Goal: Transaction & Acquisition: Purchase product/service

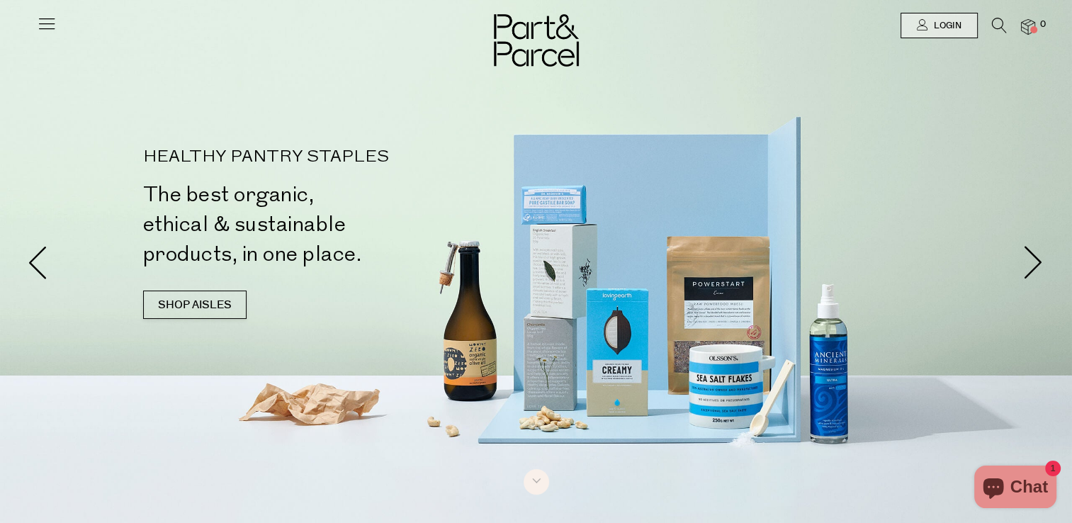
click at [998, 26] on icon at bounding box center [999, 26] width 15 height 16
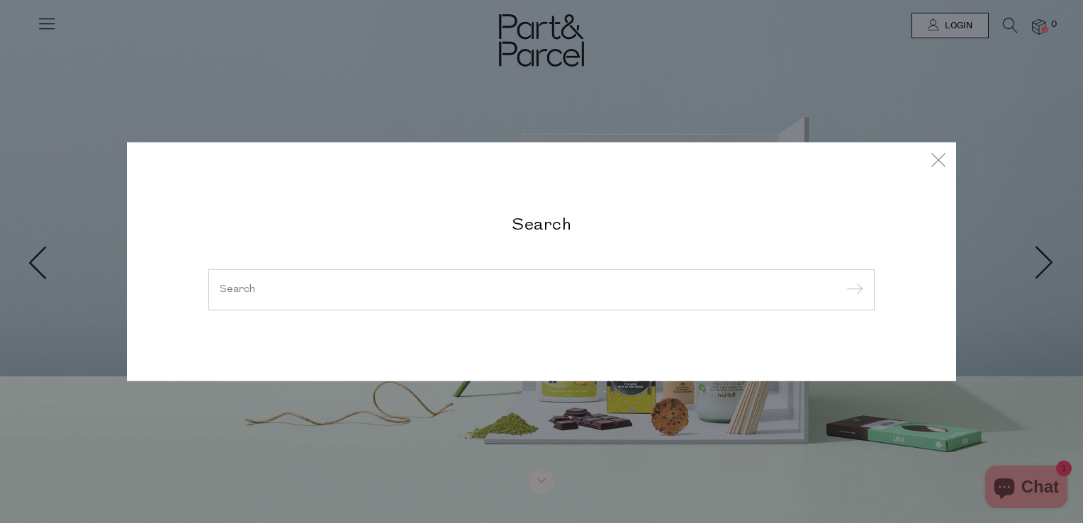
click at [269, 293] on input "search" at bounding box center [541, 289] width 643 height 11
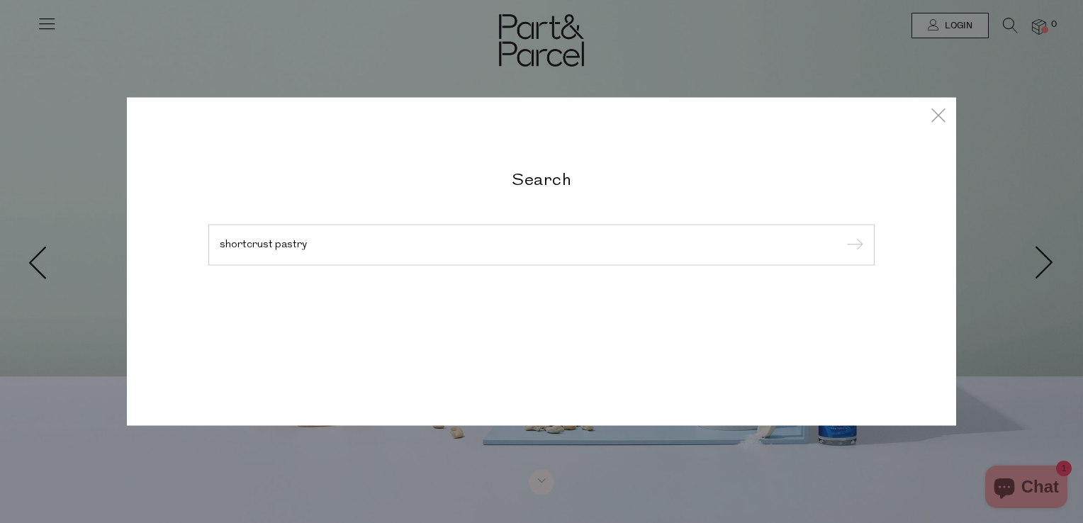
type input "shortcrust pastry"
click at [842, 235] on input "submit" at bounding box center [852, 245] width 21 height 21
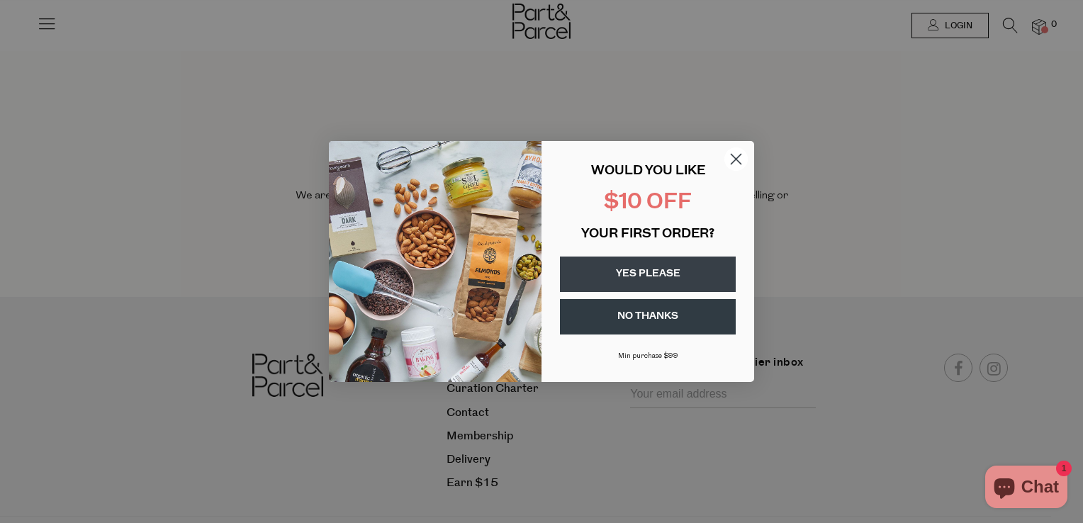
click at [682, 271] on button "YES PLEASE" at bounding box center [648, 274] width 176 height 35
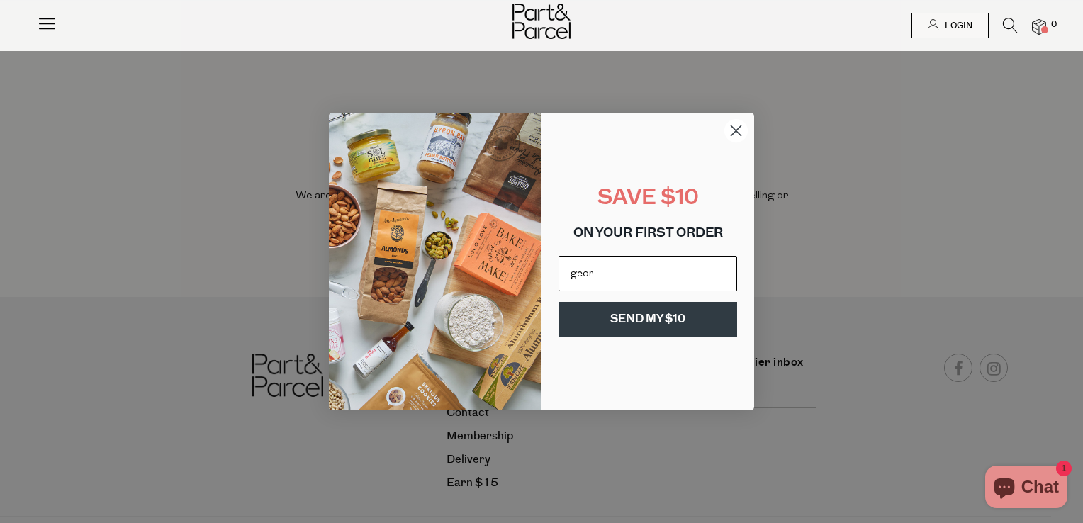
type input "[EMAIL_ADDRESS][DOMAIN_NAME]"
click at [658, 330] on button "SEND MY $10" at bounding box center [647, 319] width 179 height 35
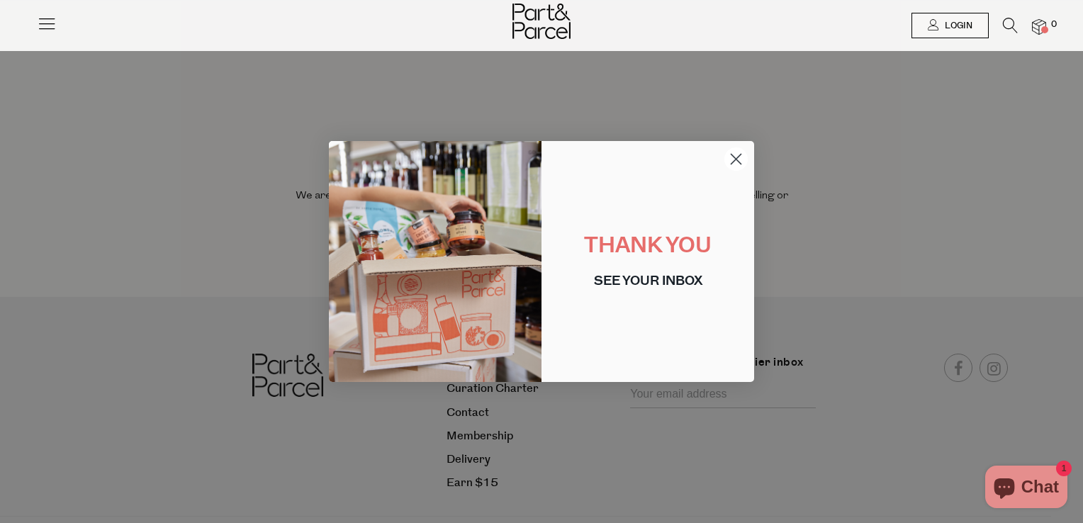
click at [1011, 18] on icon at bounding box center [1010, 26] width 15 height 16
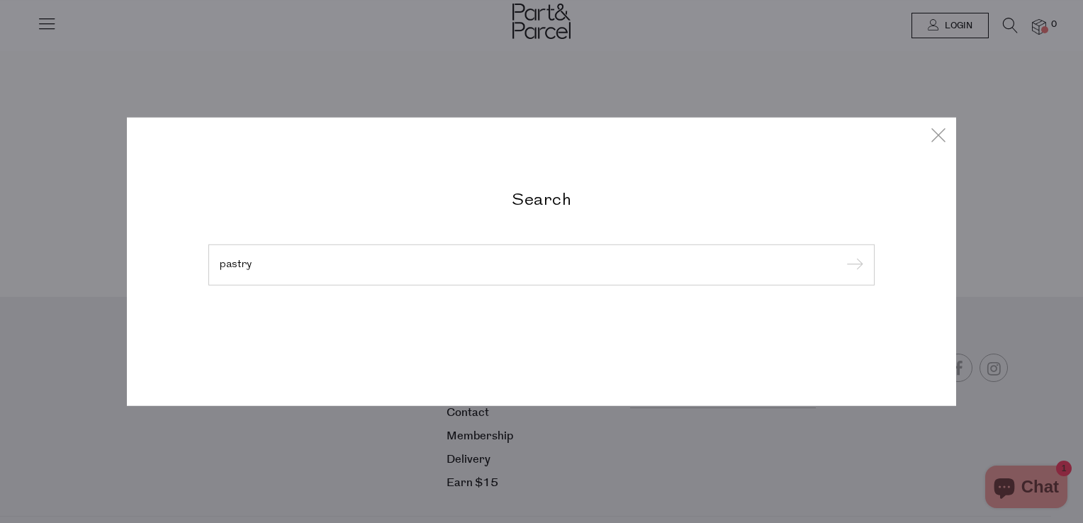
type input "pastry"
click at [842, 255] on input "submit" at bounding box center [852, 265] width 21 height 21
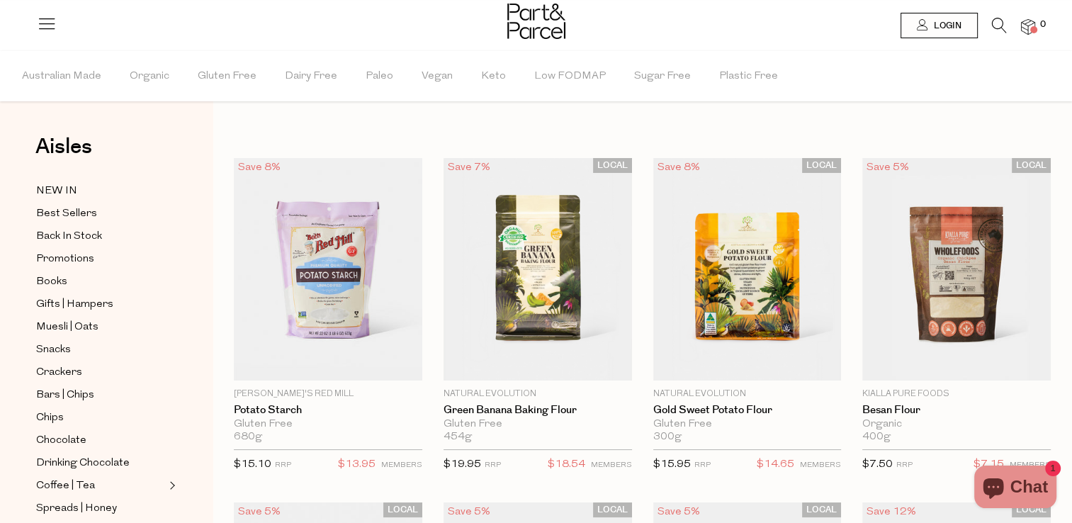
click at [1001, 24] on icon at bounding box center [999, 26] width 15 height 16
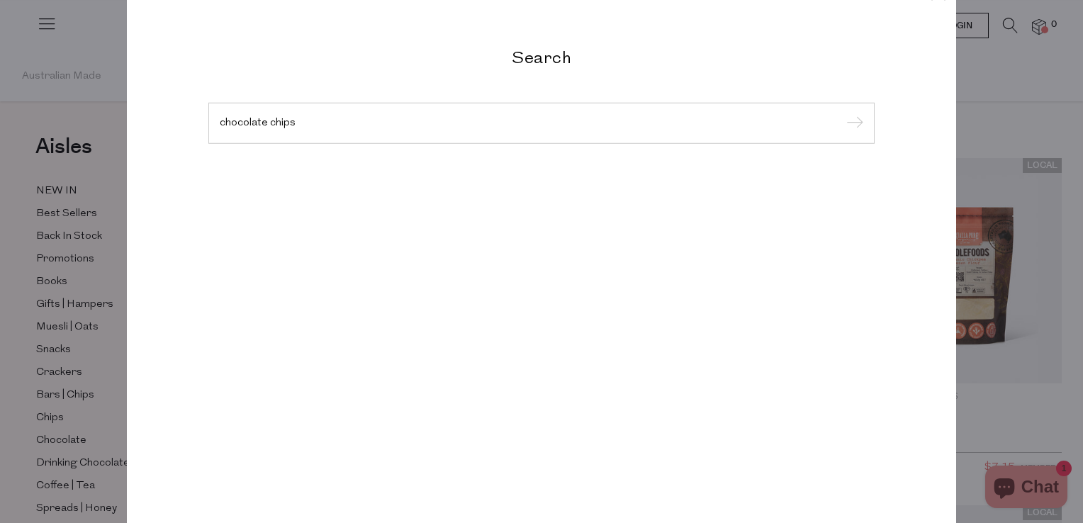
type input "chocolate chips"
click at [842, 113] on input "submit" at bounding box center [852, 123] width 21 height 21
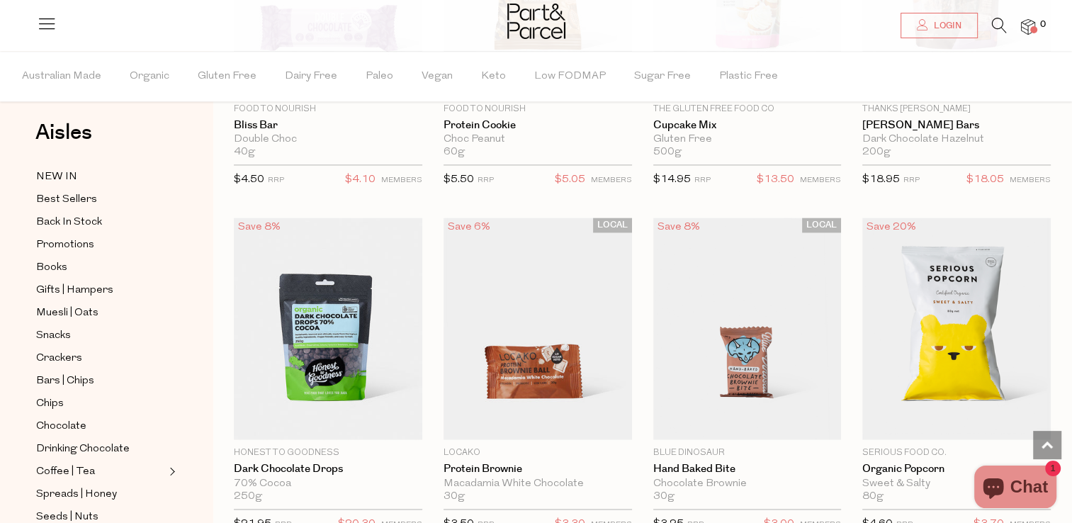
scroll to position [2034, 0]
